Goal: Transaction & Acquisition: Purchase product/service

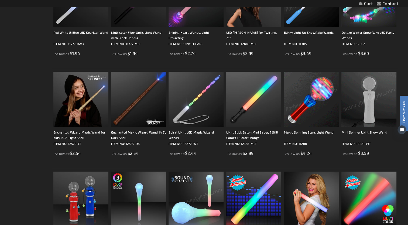
scroll to position [243, 0]
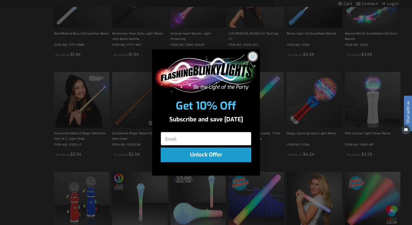
click at [254, 57] on circle "Close dialog" at bounding box center [252, 56] width 9 height 9
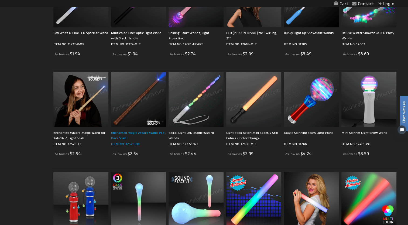
click at [122, 134] on div "Enchanted Magic Wizard Wand 14.5", Dark Shell" at bounding box center [138, 135] width 55 height 11
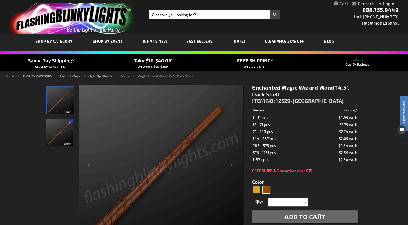
scroll to position [54, 0]
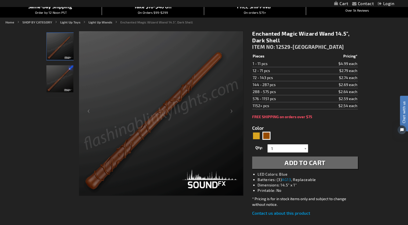
click at [306, 148] on div at bounding box center [304, 148] width 5 height 8
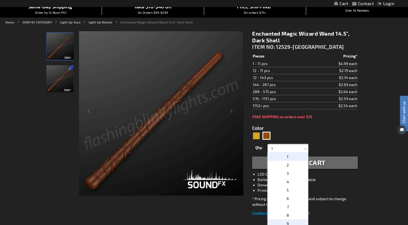
scroll to position [81, 0]
click at [286, 183] on span "36" at bounding box center [287, 184] width 4 height 5
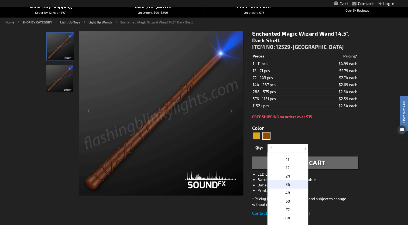
type input "36"
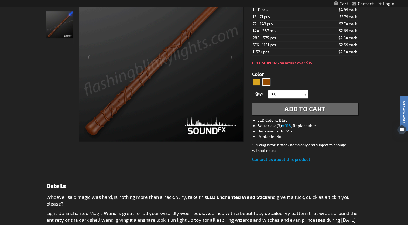
scroll to position [0, 0]
